Goal: Information Seeking & Learning: Understand process/instructions

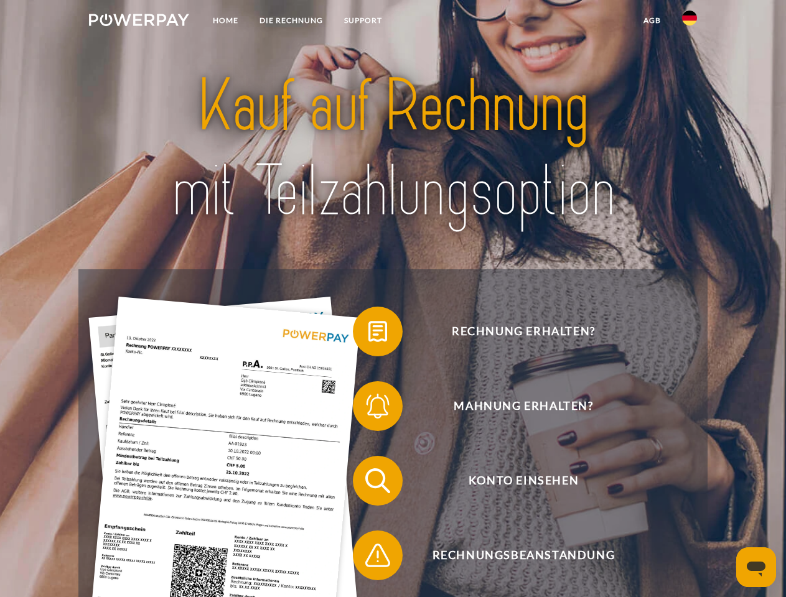
click at [139, 22] on img at bounding box center [139, 20] width 100 height 12
click at [689, 22] on img at bounding box center [689, 18] width 15 height 15
click at [652, 21] on link "agb" at bounding box center [652, 20] width 39 height 22
click at [368, 334] on span at bounding box center [359, 332] width 62 height 62
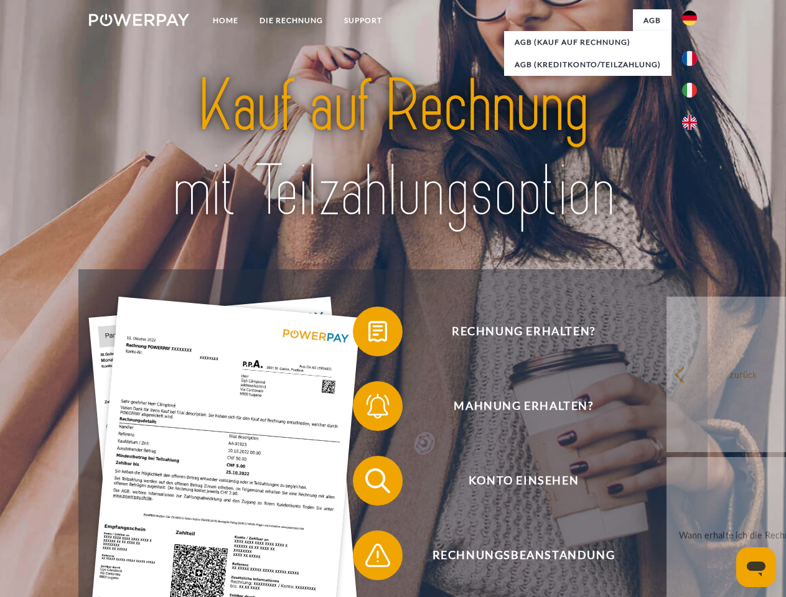
click at [368, 409] on span at bounding box center [359, 406] width 62 height 62
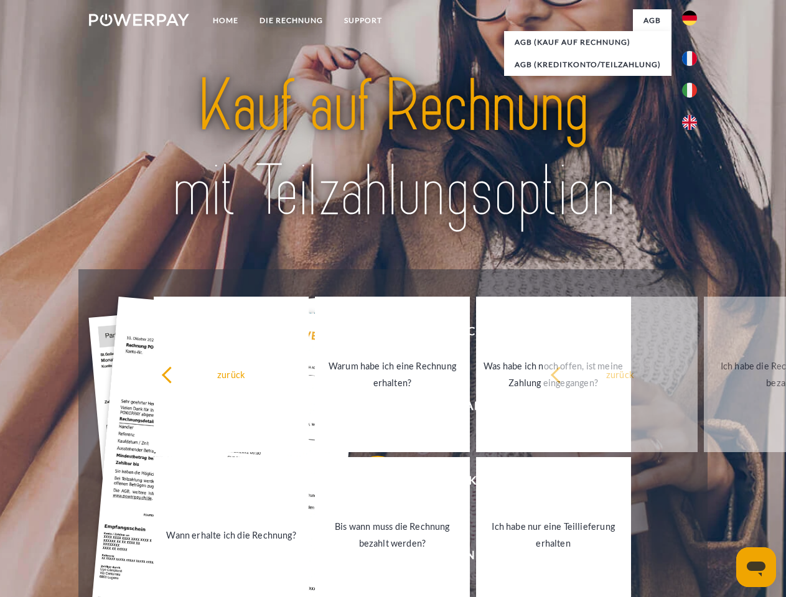
click at [368, 484] on link "Bis wann muss die Rechnung bezahlt werden?" at bounding box center [392, 535] width 155 height 156
click at [368, 558] on span at bounding box center [359, 556] width 62 height 62
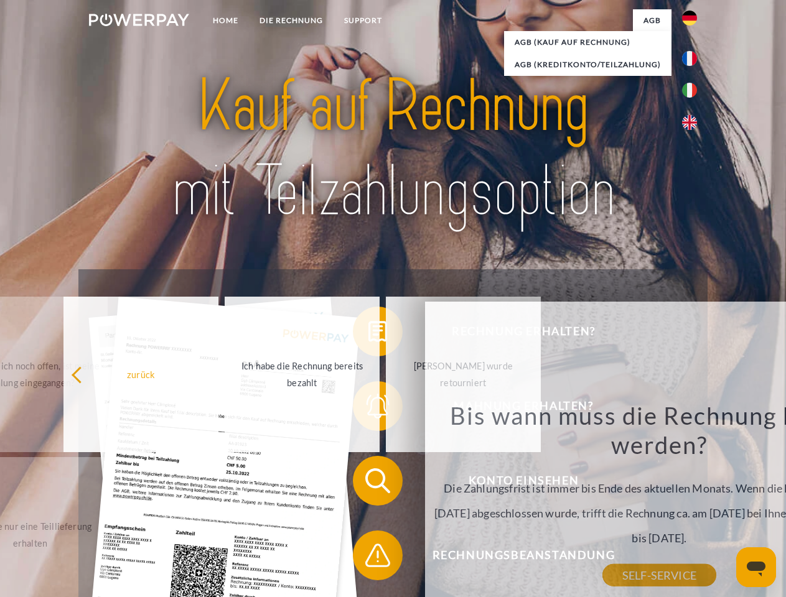
click at [756, 568] on icon "Messaging-Fenster öffnen" at bounding box center [756, 569] width 19 height 15
